Goal: Transaction & Acquisition: Purchase product/service

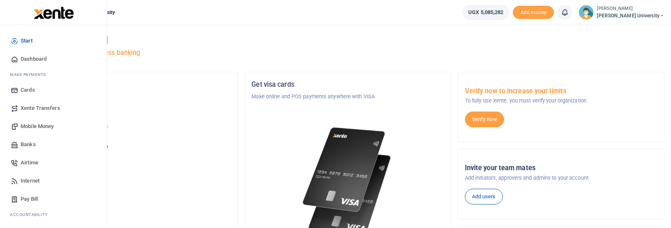
click at [30, 125] on span "Mobile Money" at bounding box center [37, 126] width 33 height 8
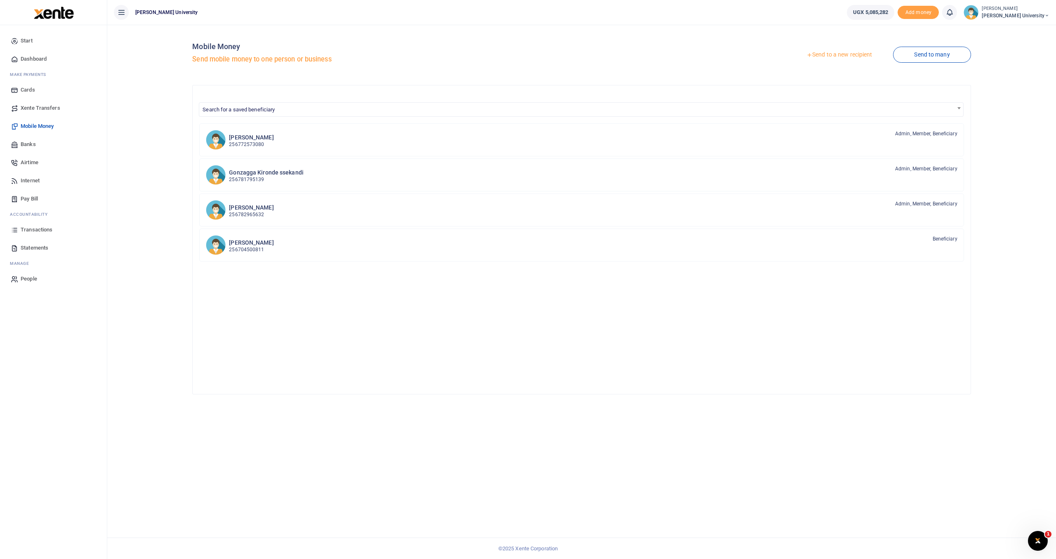
click at [28, 227] on span "Transactions" at bounding box center [37, 230] width 32 height 8
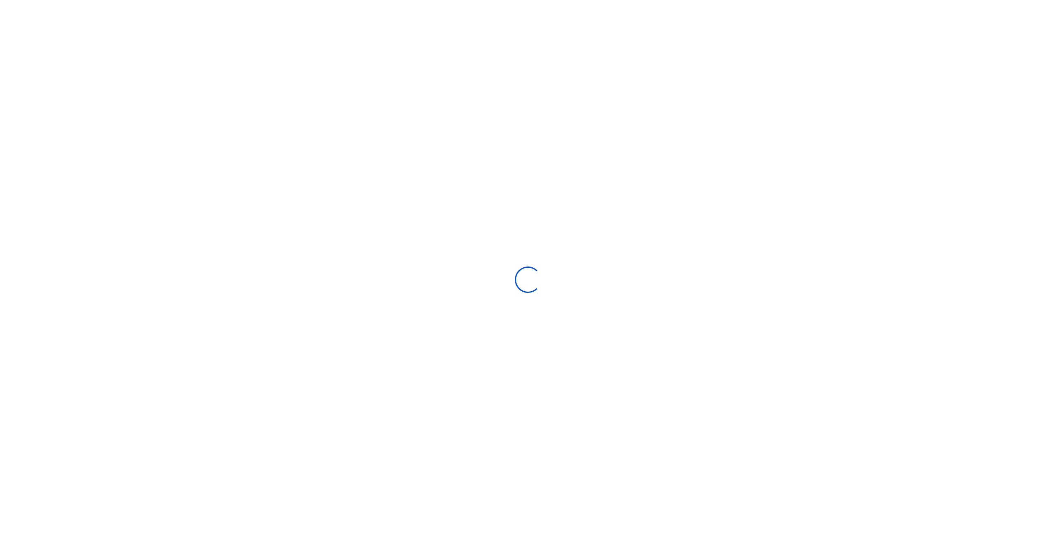
select select
type input "09/15/2025 - 10/14/2025"
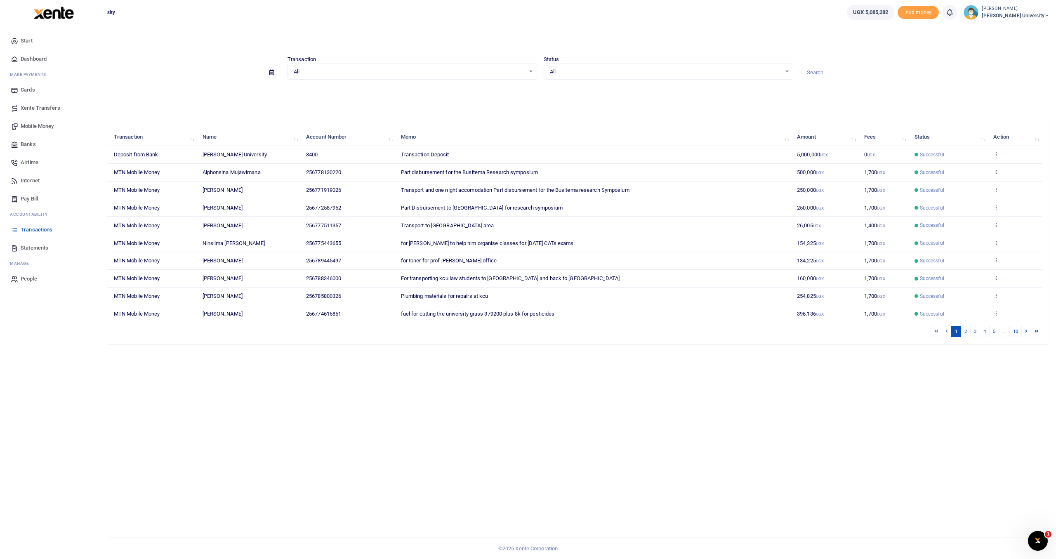
click at [31, 125] on span "Mobile Money" at bounding box center [37, 126] width 33 height 8
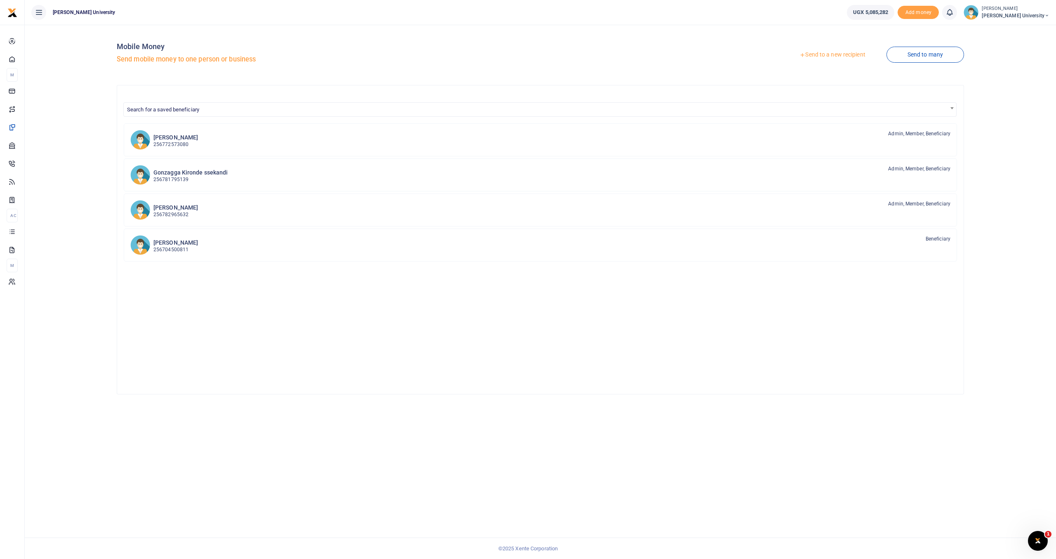
click at [813, 55] on link "Send to a new recipient" at bounding box center [832, 54] width 108 height 15
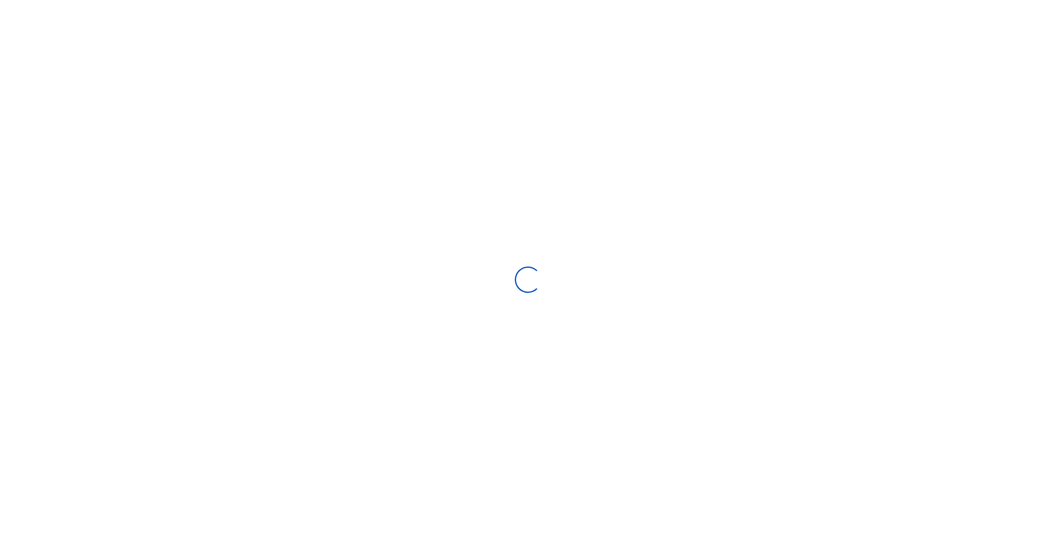
select select
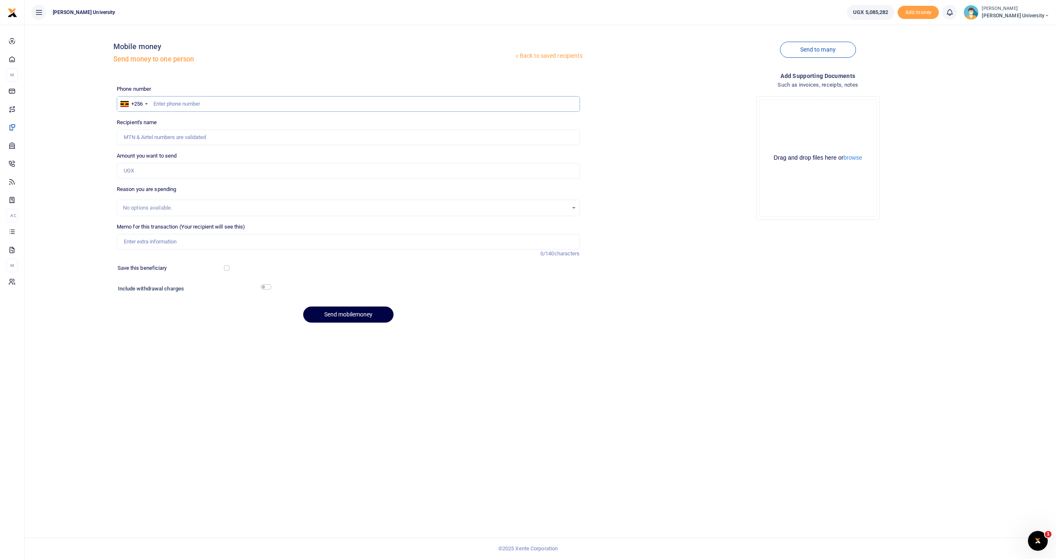
click at [208, 104] on input "text" at bounding box center [348, 104] width 463 height 16
type input "778130220"
type input "Alphonsina Mujawimana"
type input "778130220"
click at [195, 167] on input "Amount you want to send" at bounding box center [348, 171] width 463 height 16
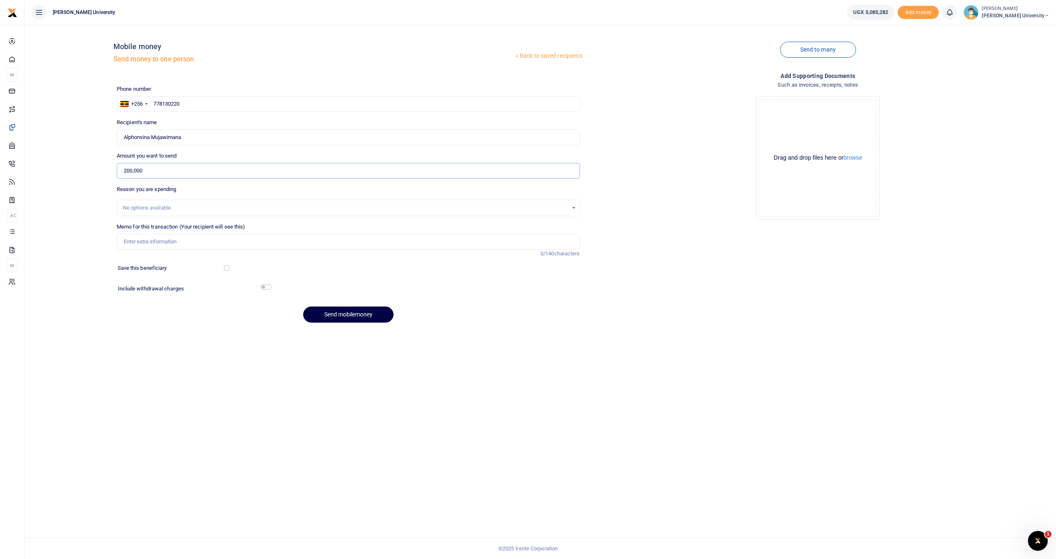
type input "200,000"
click at [179, 236] on input "Memo for this transaction (Your recipient will see this)" at bounding box center [348, 242] width 463 height 16
click at [241, 244] on input "facilitation transport and accommodation to busitema research symposium" at bounding box center [348, 242] width 463 height 16
drag, startPoint x: 317, startPoint y: 241, endPoint x: 77, endPoint y: 235, distance: 239.6
click at [77, 235] on div "Back to saved recipients Mobile money Send money to one person Send to many Pho…" at bounding box center [540, 180] width 1024 height 298
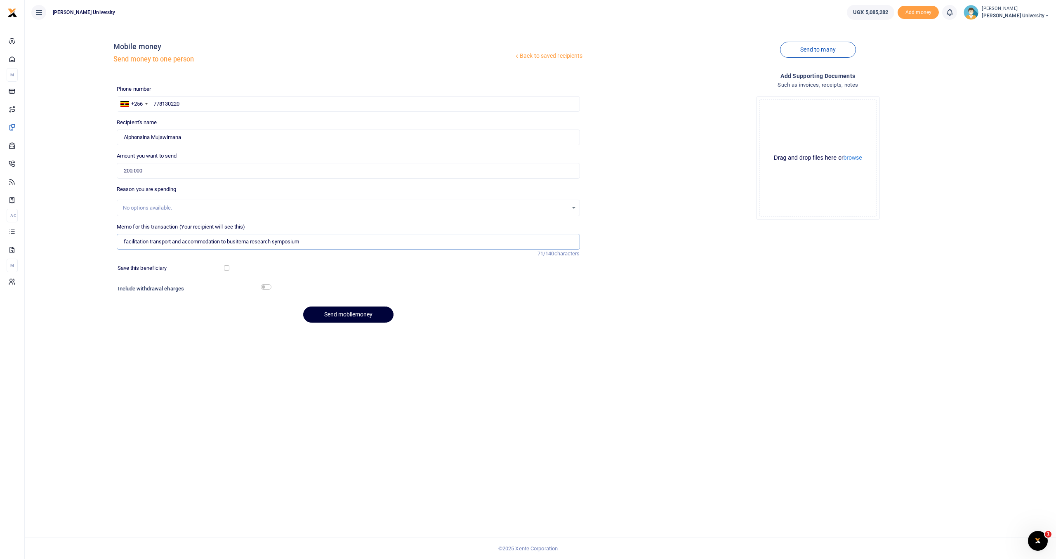
type input "facilitation transport and accommodation to busitema research symposium"
click at [332, 316] on button "Send mobilemoney" at bounding box center [348, 314] width 90 height 16
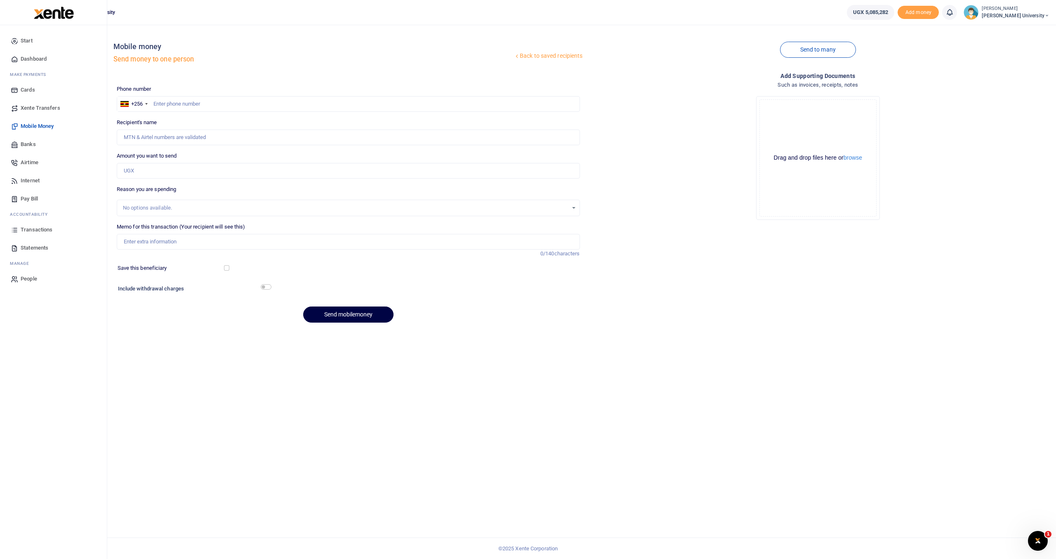
click at [35, 230] on span "Transactions" at bounding box center [37, 230] width 32 height 8
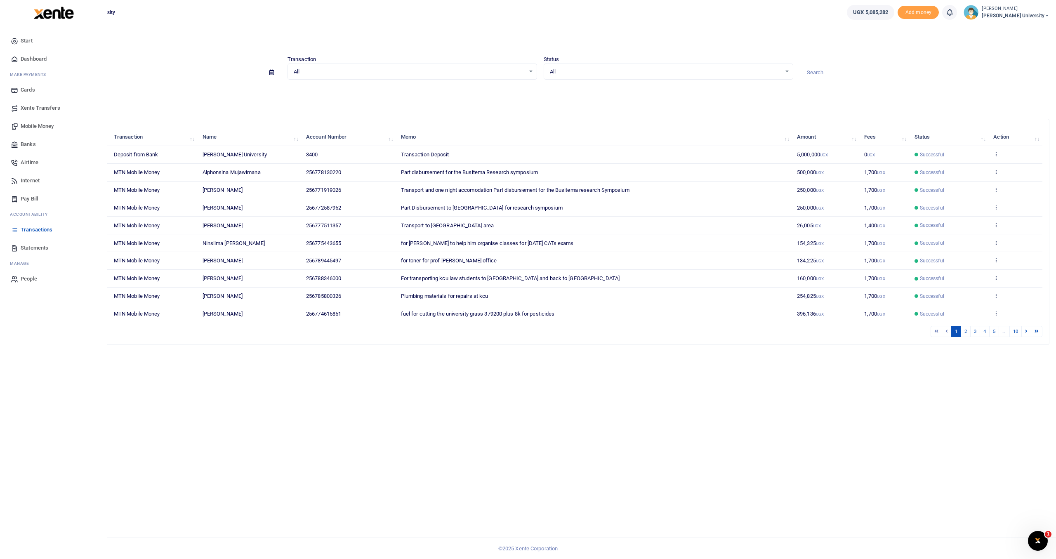
click at [38, 124] on span "Mobile Money" at bounding box center [37, 126] width 33 height 8
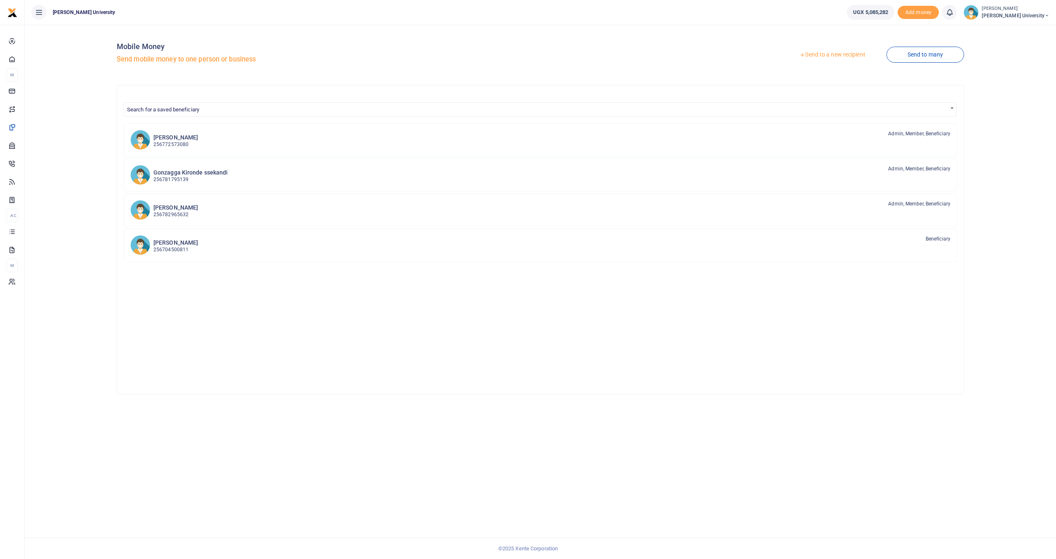
click at [830, 55] on link "Send to a new recipient" at bounding box center [832, 54] width 108 height 15
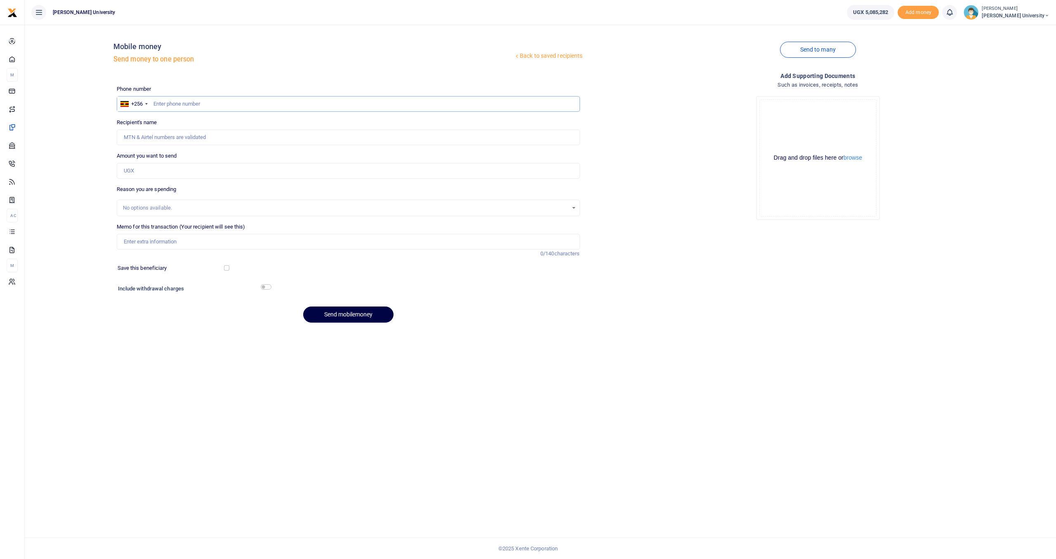
click at [208, 103] on input "text" at bounding box center [348, 104] width 463 height 16
type input "771919020"
type input "Dorine Okello"
click at [193, 175] on input "Amount you want to send" at bounding box center [348, 171] width 463 height 16
click at [183, 105] on input "771919020" at bounding box center [348, 104] width 463 height 16
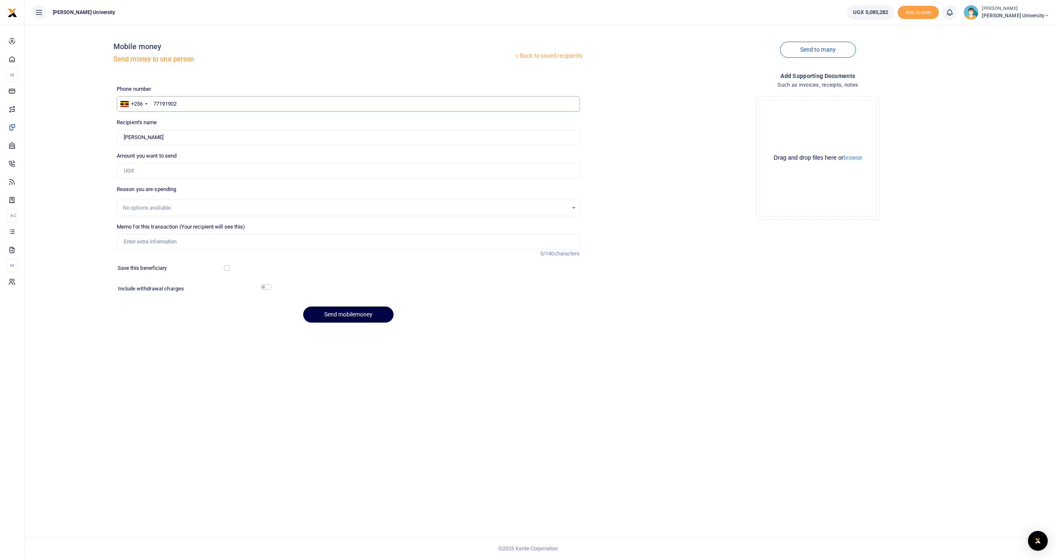
type input "771919026"
type input "Benard Owere"
type input "771919026"
click at [136, 172] on input "Amount you want to send" at bounding box center [348, 171] width 463 height 16
type input "450,000"
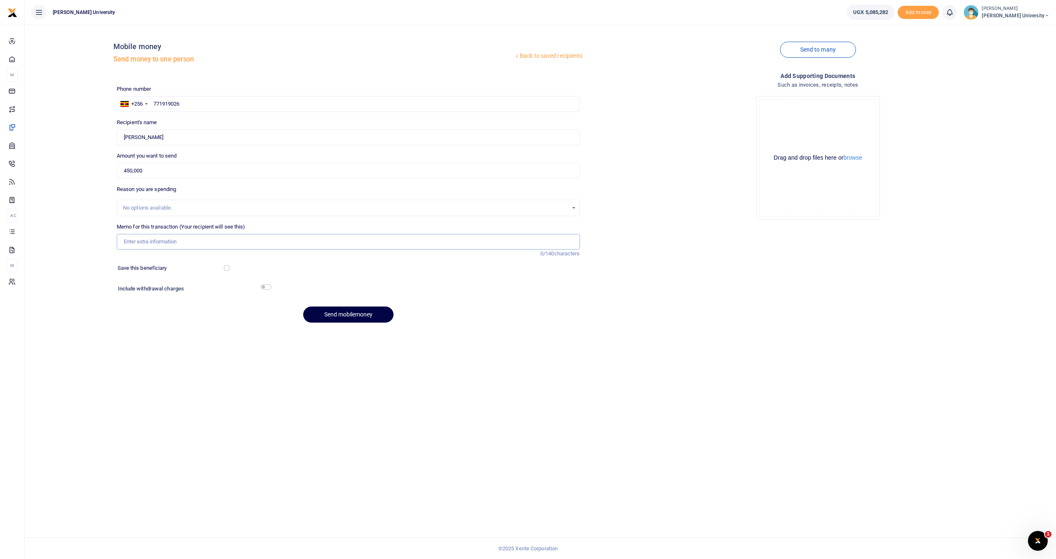
click at [147, 238] on input "Memo for this transaction (Your recipient will see this)" at bounding box center [348, 242] width 463 height 16
paste input "facilitation transport and accommodation to busitema research symposium"
type input "facilitation transport and accommodation to busitema research symposium"
click at [337, 313] on button "Send mobilemoney" at bounding box center [348, 314] width 90 height 16
click at [172, 103] on input "text" at bounding box center [348, 104] width 463 height 16
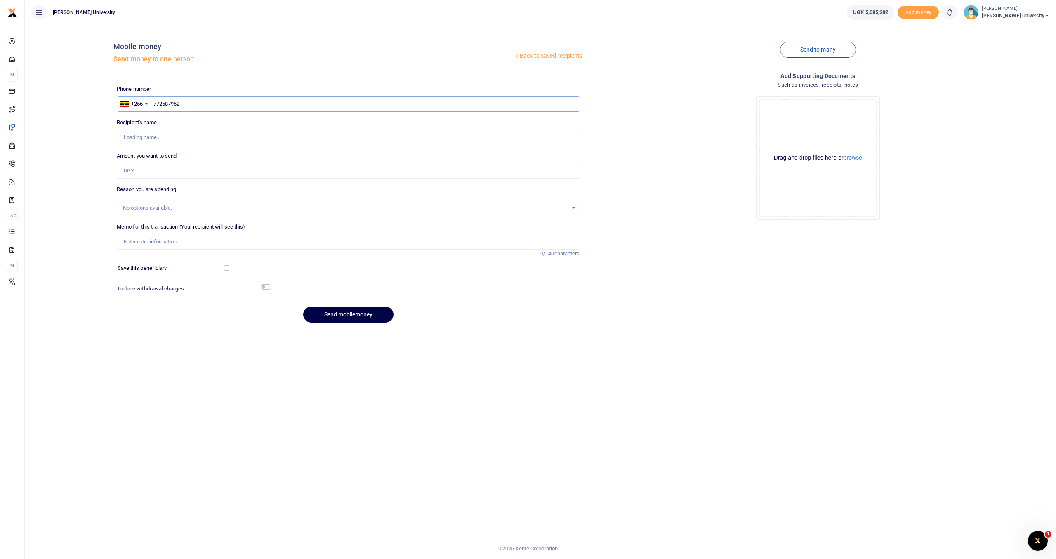
type input "772587952"
type input "Daniel Kabonge Kaye"
click at [134, 171] on input "Amount you want to send" at bounding box center [348, 171] width 463 height 16
type input "450,000"
click at [135, 241] on input "Memo for this transaction (Your recipient will see this)" at bounding box center [348, 242] width 463 height 16
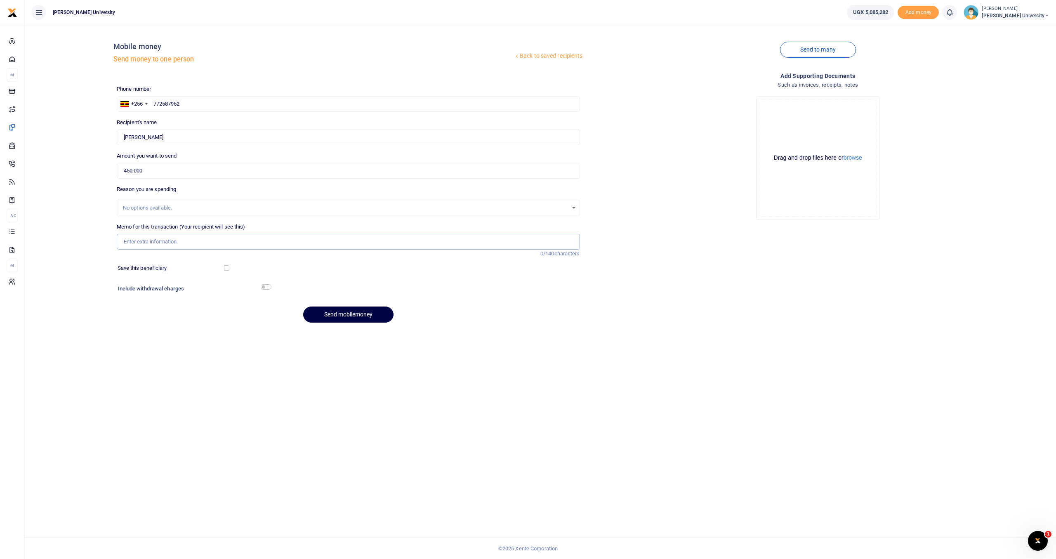
paste input "facilitation transport and accommodation to busitema research symposium"
type input "facilitation transport and accommodation to busitema research symposium"
click at [334, 315] on button "Send mobilemoney" at bounding box center [348, 314] width 90 height 16
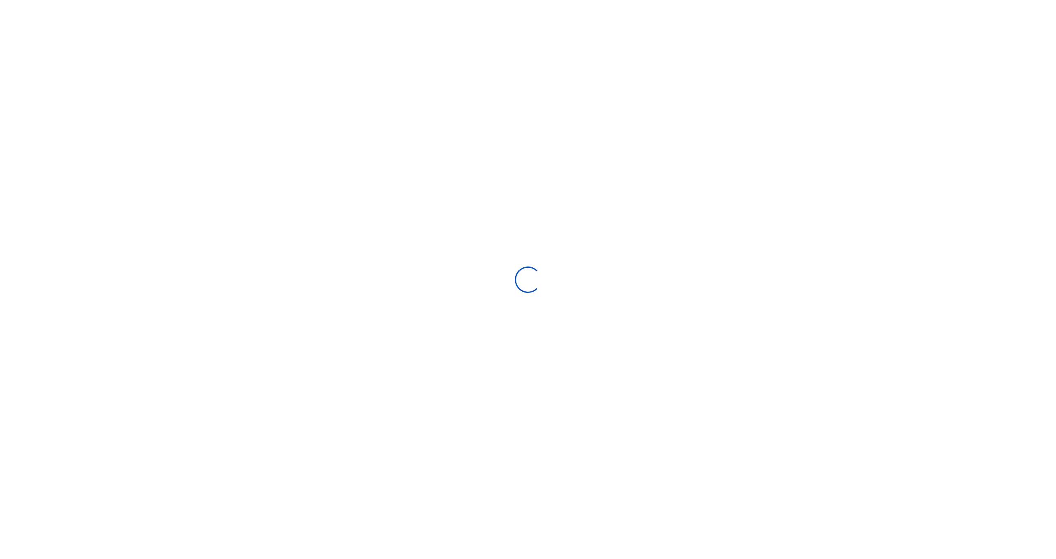
select select "Loading bundles"
select select
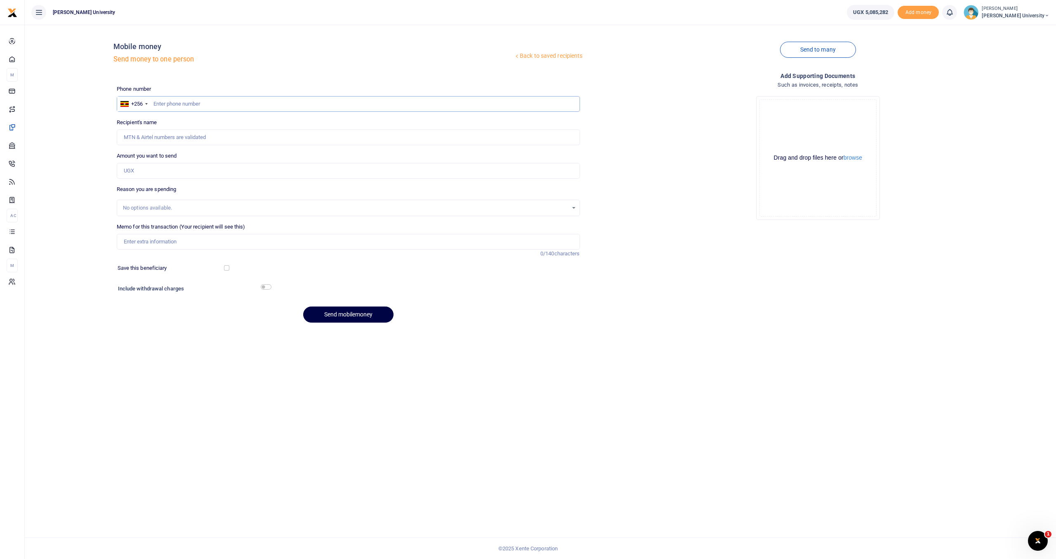
click at [184, 105] on input "text" at bounding box center [348, 104] width 463 height 16
type input "756896662"
click at [150, 169] on input "Amount you want to send" at bounding box center [348, 171] width 463 height 16
type input "[PERSON_NAME]"
type input "240,000"
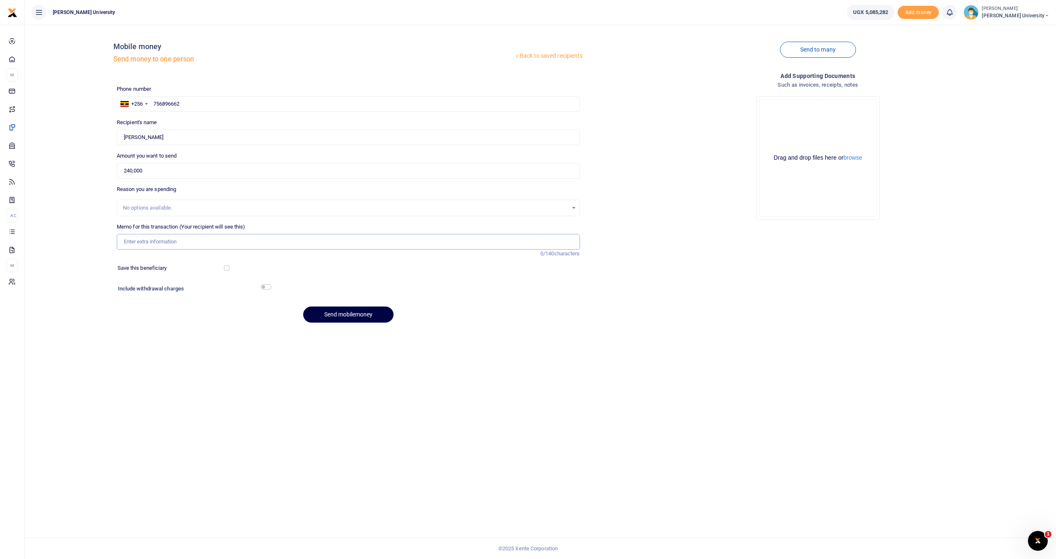
click at [141, 242] on input "Memo for this transaction (Your recipient will see this)" at bounding box center [348, 242] width 463 height 16
type input "f"
type input "For buying Toads for physiology labaratory"
click at [262, 286] on input "checkbox" at bounding box center [266, 286] width 11 height 5
checkbox input "true"
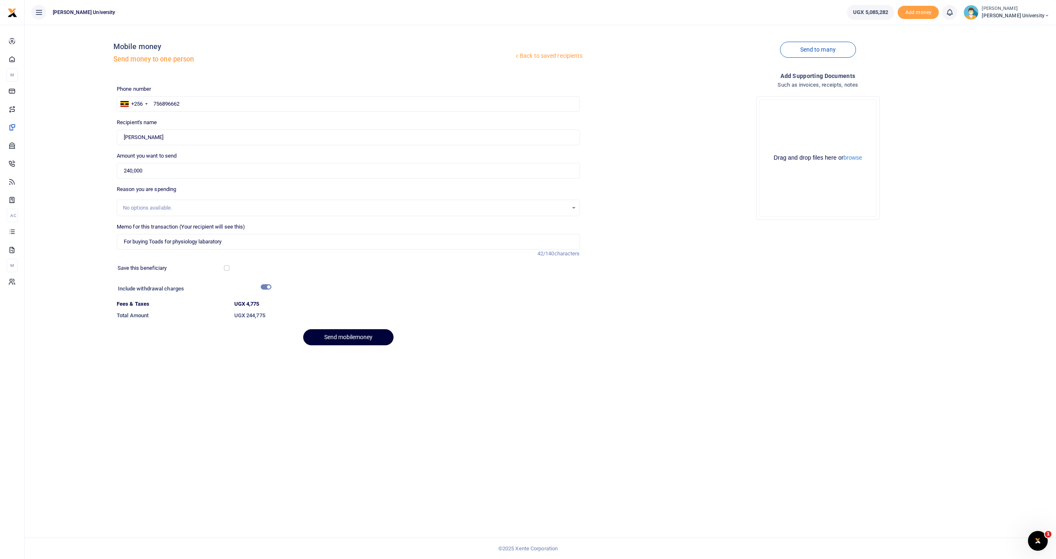
click at [320, 336] on button "Send mobilemoney" at bounding box center [348, 337] width 90 height 16
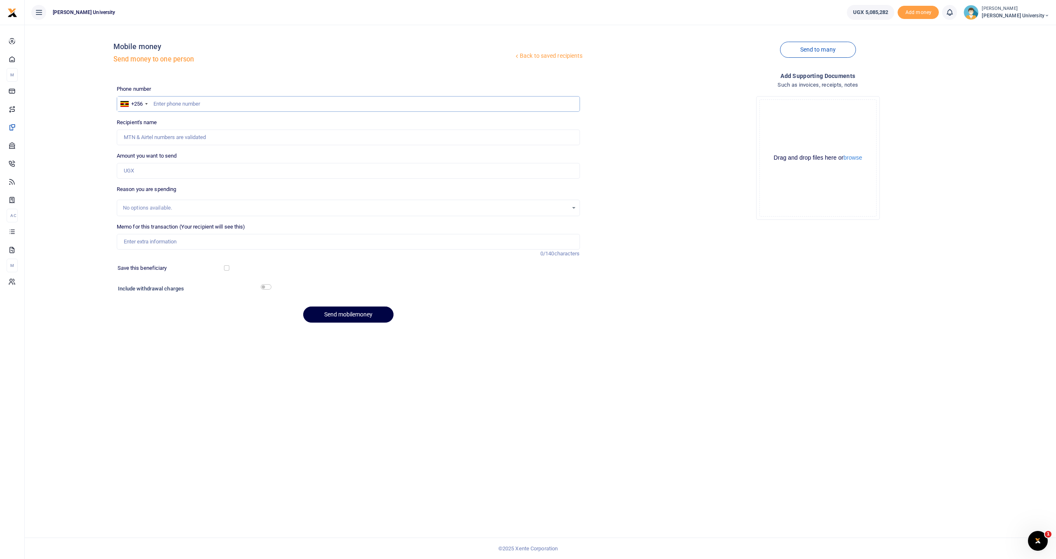
click at [179, 105] on input "text" at bounding box center [348, 104] width 463 height 16
type input "782444207"
click at [165, 170] on input "Amount you want to send" at bounding box center [348, 171] width 463 height 16
type input "[PERSON_NAME]"
type input "20,000"
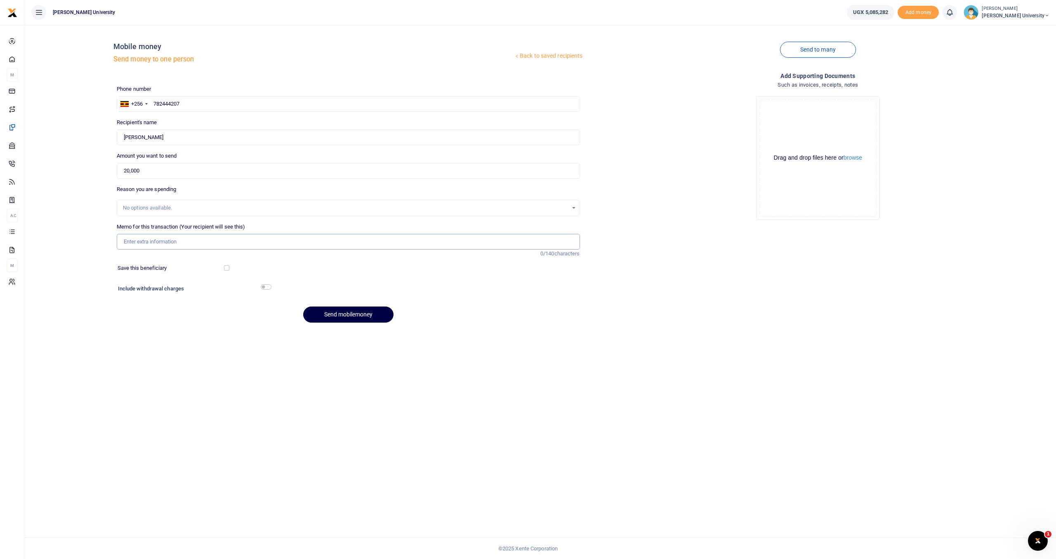
click at [154, 238] on input "Memo for this transaction (Your recipient will see this)" at bounding box center [348, 242] width 463 height 16
drag, startPoint x: 228, startPoint y: 246, endPoint x: 180, endPoint y: 239, distance: 48.7
click at [180, 239] on input "facilitation for supervising Radiology Exam" at bounding box center [348, 242] width 463 height 16
click at [242, 239] on input "facilitation for supervising Radiology Exam" at bounding box center [348, 242] width 463 height 16
drag, startPoint x: 277, startPoint y: 247, endPoint x: 118, endPoint y: 245, distance: 160.0
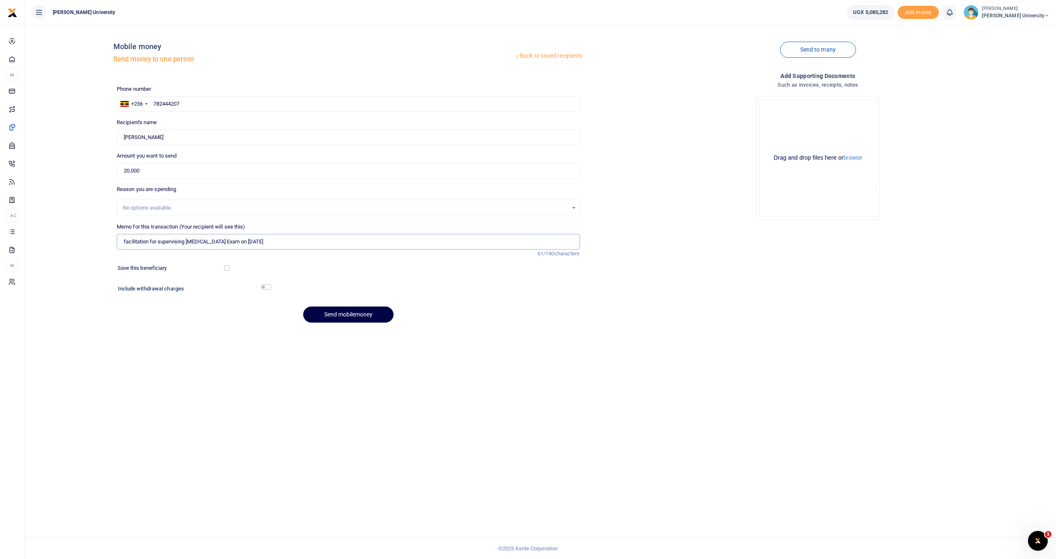
click at [118, 245] on input "facilitation for supervising [MEDICAL_DATA] Exam on [DATE]" at bounding box center [348, 242] width 463 height 16
type input "facilitation for supervising [MEDICAL_DATA] Exam on [DATE]"
click at [342, 315] on button "Send mobilemoney" at bounding box center [348, 314] width 90 height 16
click at [166, 103] on div at bounding box center [528, 279] width 1056 height 559
click at [167, 103] on input "text" at bounding box center [348, 104] width 463 height 16
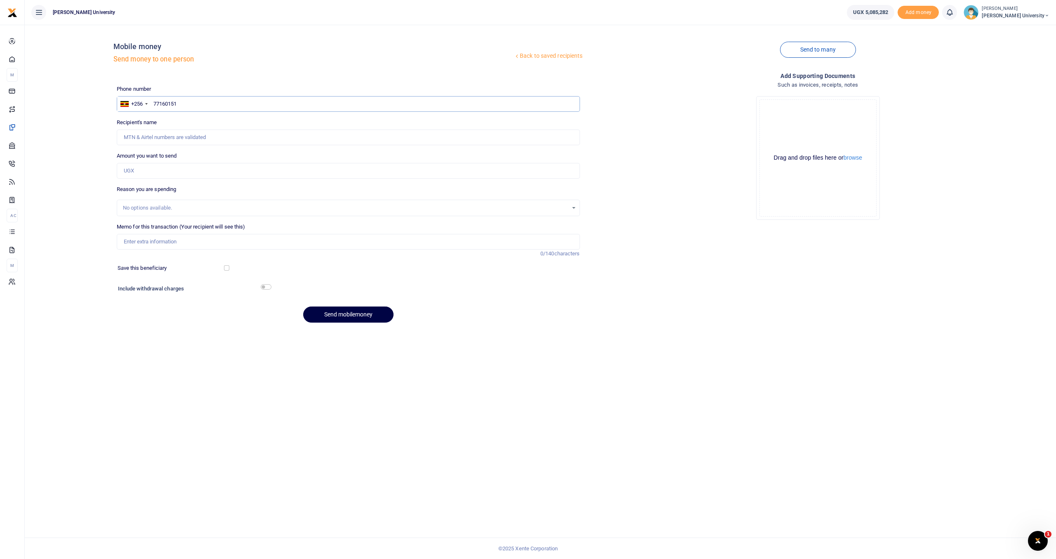
type input "771601511"
type input "Bazil Okello"
type input "771601511"
click at [143, 174] on input "Amount you want to send" at bounding box center [348, 171] width 463 height 16
type input "20,000"
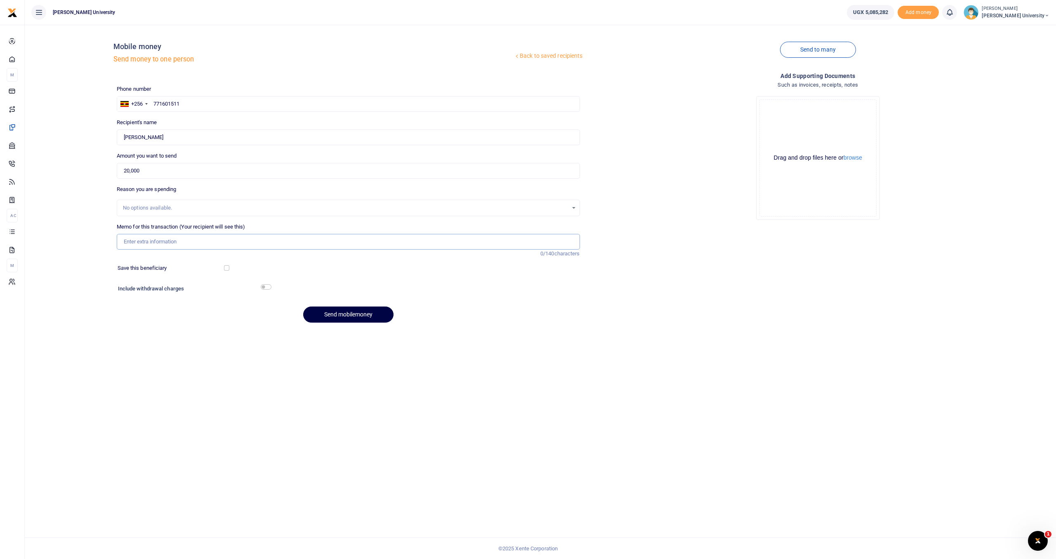
click at [133, 239] on input "Memo for this transaction (Your recipient will see this)" at bounding box center [348, 242] width 463 height 16
paste input "facilitation for supervising Radiology Exam on 27th sept 2025"
type input "facilitation for supervising Radiology Exam on 27th sept 2025"
click at [326, 315] on button "Send mobilemoney" at bounding box center [348, 314] width 90 height 16
click at [167, 102] on input "text" at bounding box center [348, 104] width 463 height 16
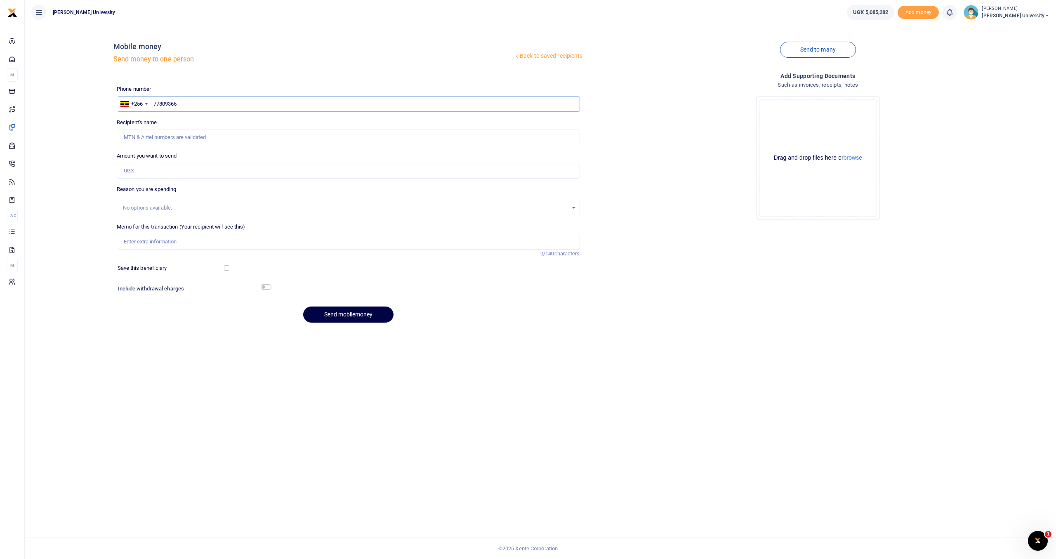
type input "778093657"
type input "Aziz Katabazi"
type input "778093657"
click at [136, 172] on input "Amount you want to send" at bounding box center [348, 171] width 463 height 16
type input "20,000"
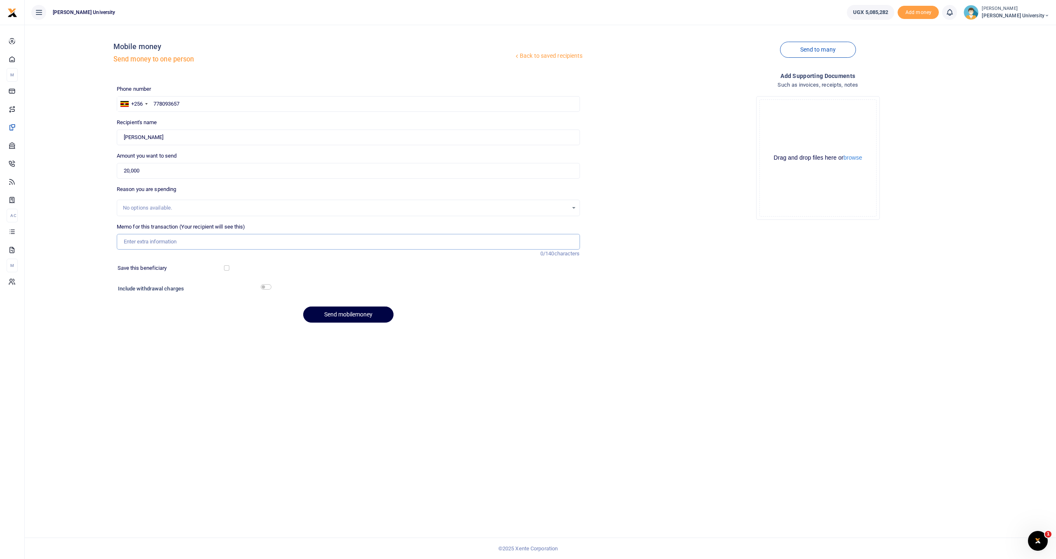
click at [132, 241] on input "Memo for this transaction (Your recipient will see this)" at bounding box center [348, 242] width 463 height 16
paste input "facilitation for supervising [MEDICAL_DATA] Exam on [DATE]"
type input "facilitation for supervising [MEDICAL_DATA] Exam on [DATE]"
click at [315, 313] on button "Send mobilemoney" at bounding box center [348, 314] width 90 height 16
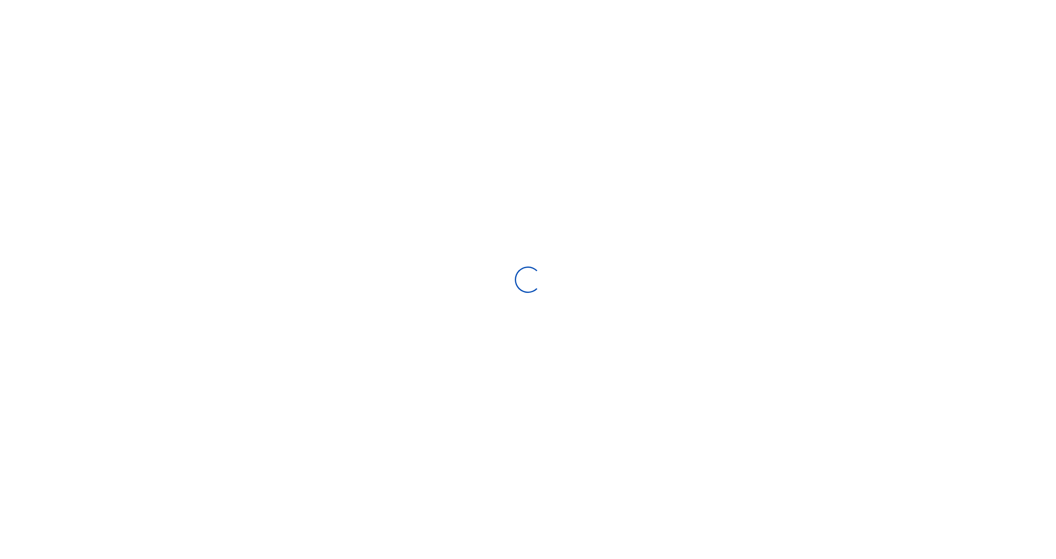
select select "Loading bundles"
select select
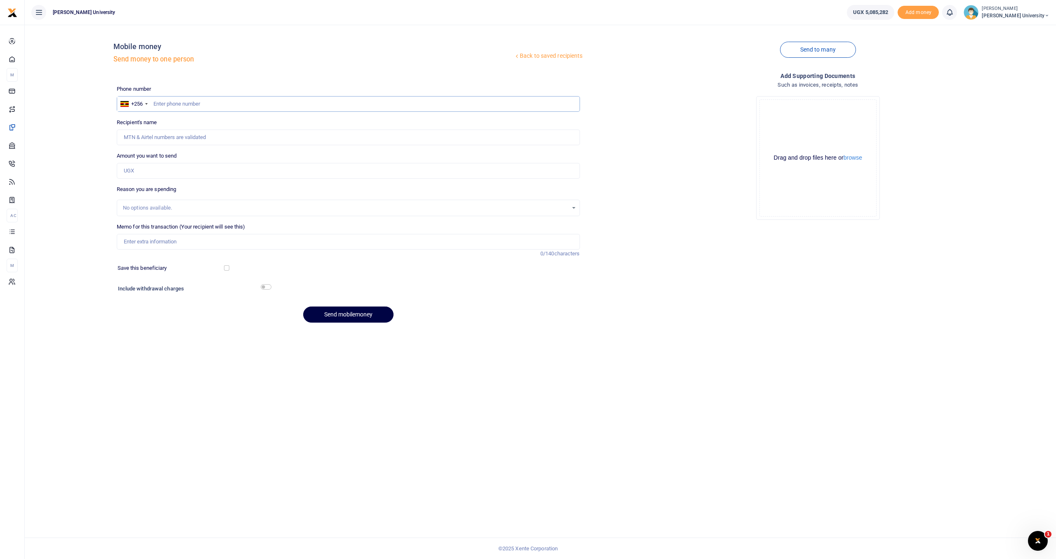
click at [164, 101] on input "text" at bounding box center [348, 104] width 463 height 16
type input "751028787"
click at [140, 170] on input "Amount you want to send" at bounding box center [348, 171] width 463 height 16
type input "2000"
type input "Tom Ntende"
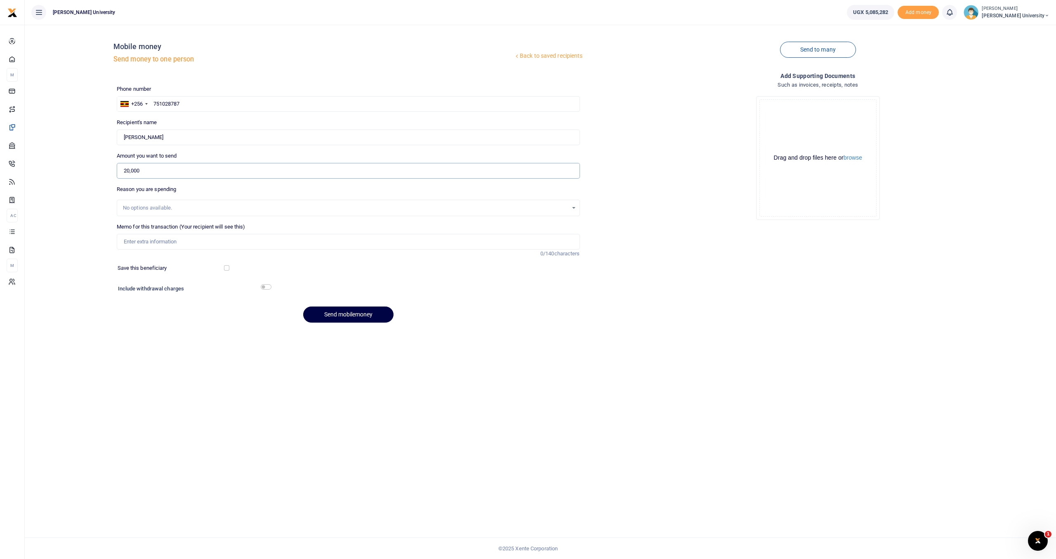
type input "20,000"
click at [144, 237] on input "Memo for this transaction (Your recipient will see this)" at bounding box center [348, 242] width 463 height 16
paste input "facilitation for supervising Radiology Exam on 27th sept 2025"
type input "facilitation for supervising Radiology Exam on 27th sept 2025"
click at [333, 313] on button "Send mobilemoney" at bounding box center [348, 314] width 90 height 16
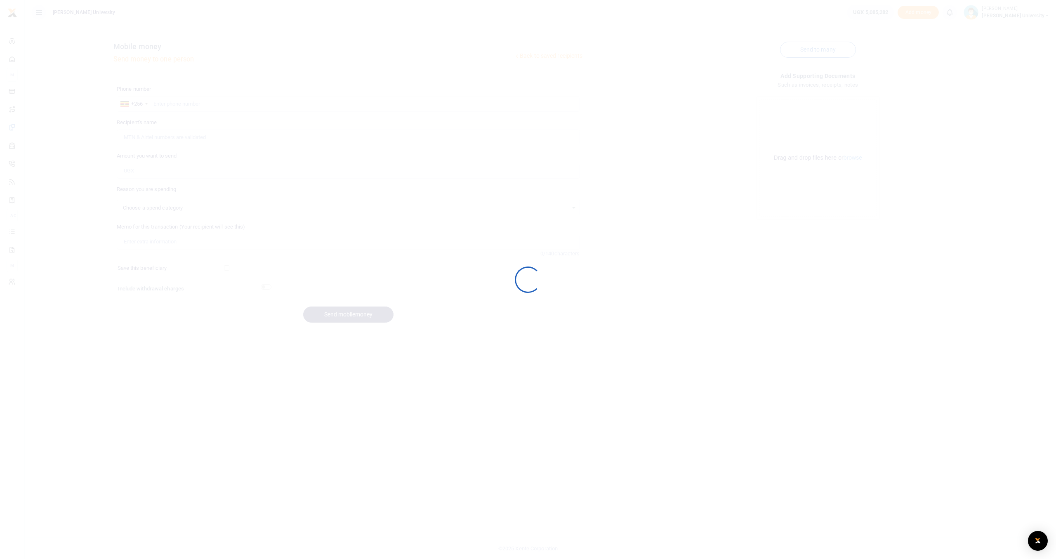
select select
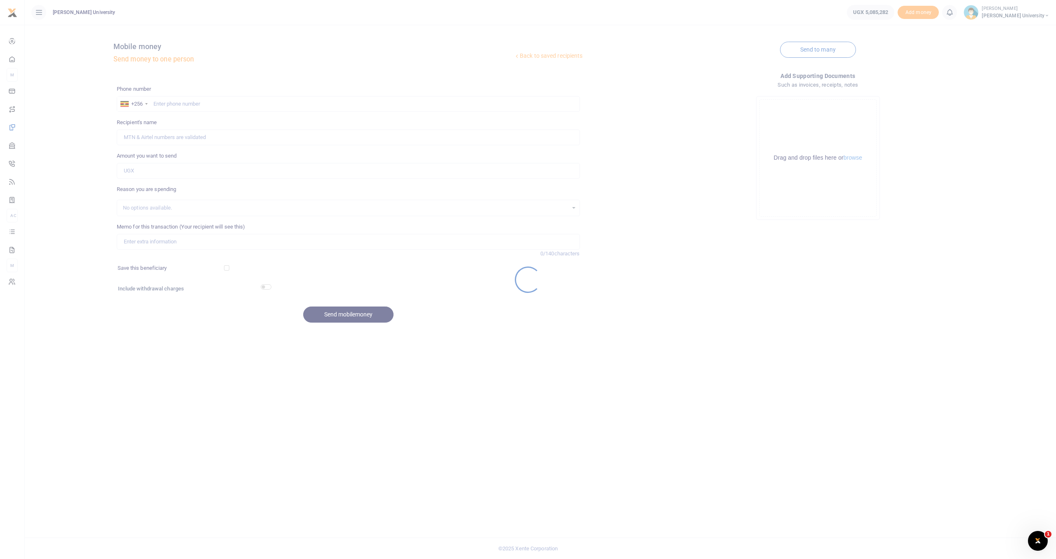
click at [176, 103] on div at bounding box center [528, 279] width 1056 height 559
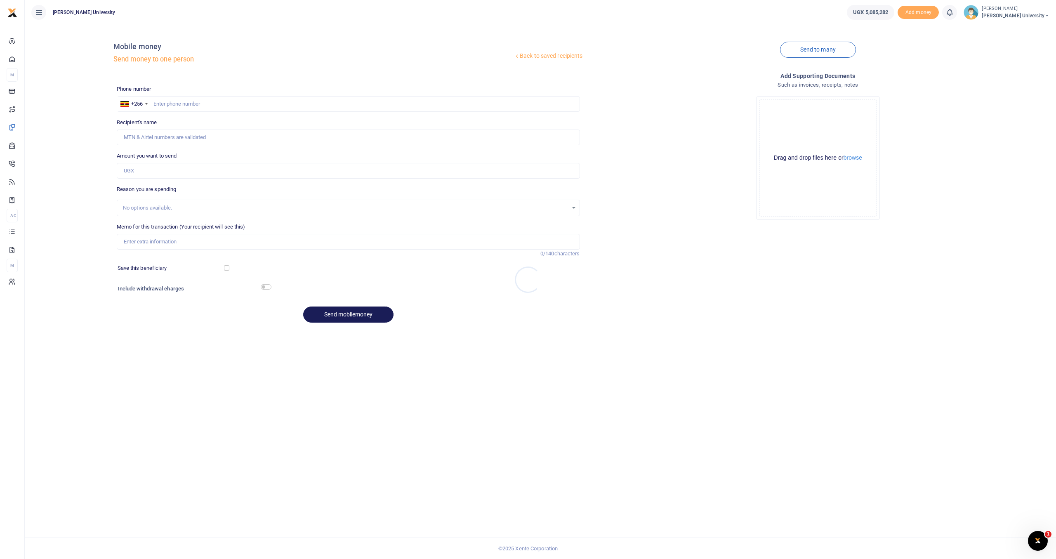
click at [177, 103] on div at bounding box center [528, 279] width 1056 height 559
click at [179, 103] on input "text" at bounding box center [348, 104] width 463 height 16
type input "700892028"
click at [153, 176] on input "Amount you want to send" at bounding box center [348, 171] width 463 height 16
type input "Jane Kentusi"
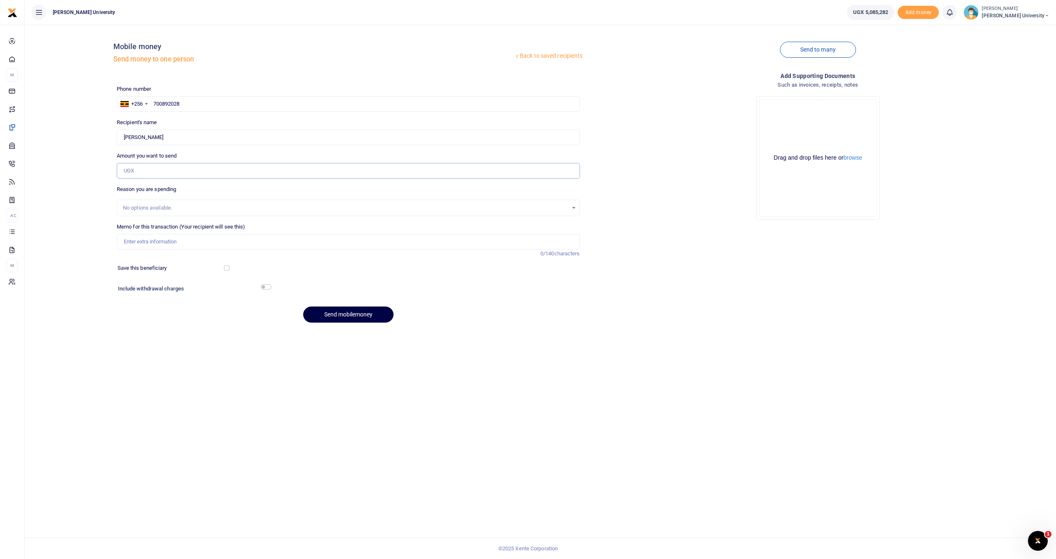
type input "20,000"
click at [174, 242] on input "Memo for this transaction (Your recipient will see this)" at bounding box center [348, 242] width 463 height 16
type input "facilitation for supervising Radiology Exam on 27th sept 2025"
click at [324, 312] on button "Send mobilemoney" at bounding box center [348, 314] width 90 height 16
